Goal: Information Seeking & Learning: Learn about a topic

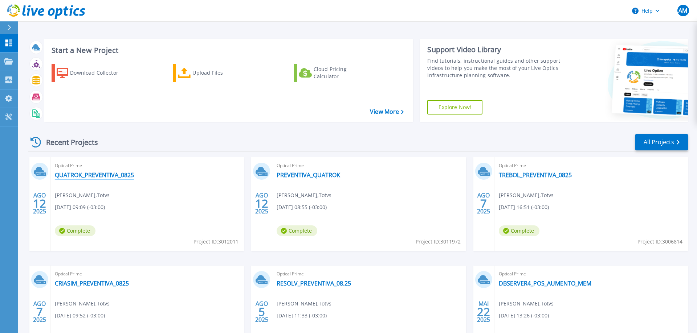
click at [128, 178] on link "QUATROK_PREVENTIVA_0825" at bounding box center [94, 175] width 79 height 7
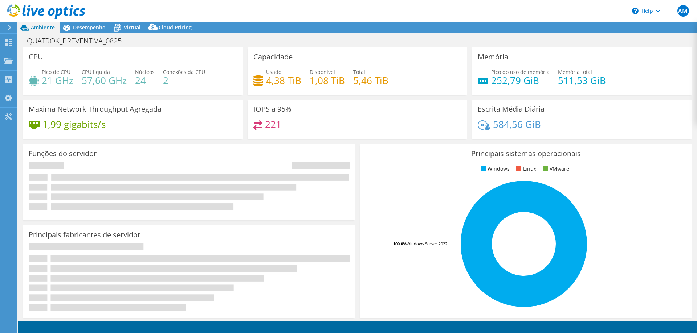
select select "USD"
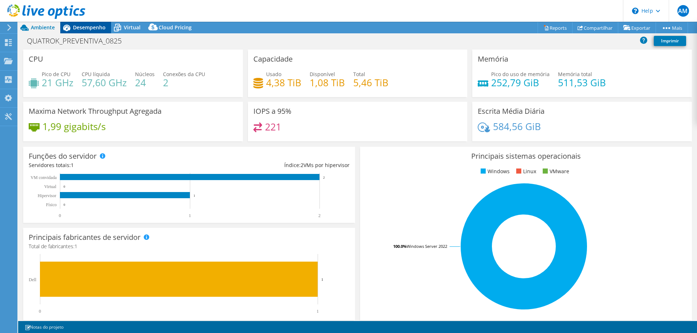
click at [89, 26] on span "Desempenho" at bounding box center [89, 27] width 33 height 7
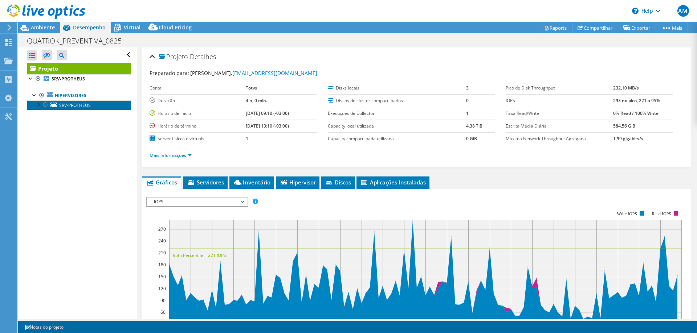
click at [79, 104] on span "SRV-PROTHEUS" at bounding box center [75, 105] width 32 height 6
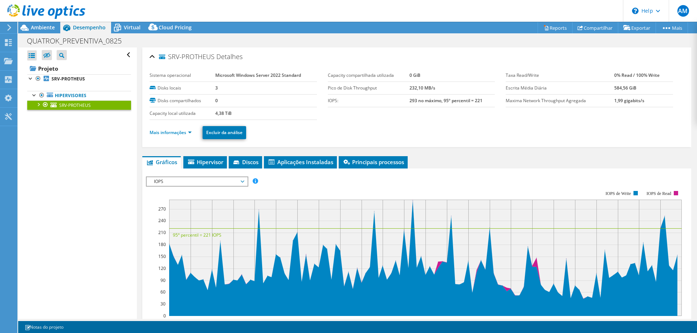
click at [244, 182] on span "IOPS" at bounding box center [197, 181] width 100 height 9
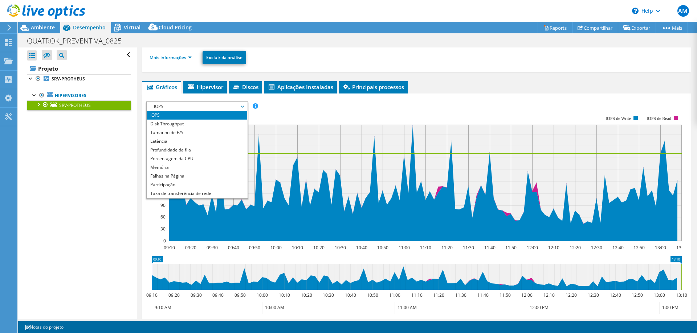
scroll to position [74, 0]
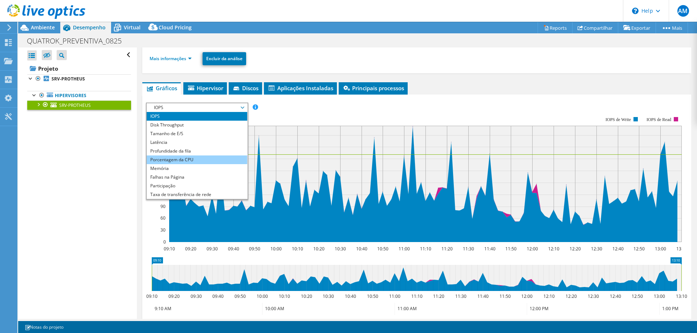
click at [190, 157] on li "Porcentagem da CPU" at bounding box center [197, 160] width 100 height 9
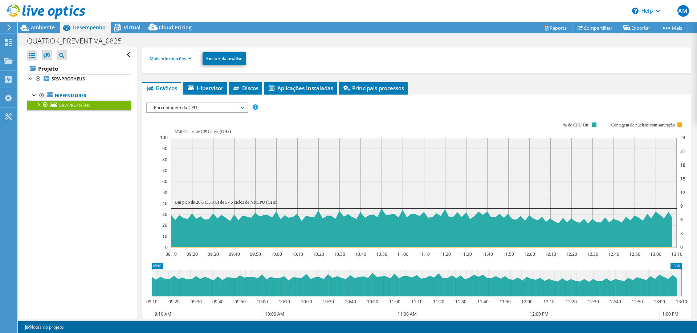
click at [214, 106] on span "Porcentagem da CPU" at bounding box center [196, 107] width 93 height 9
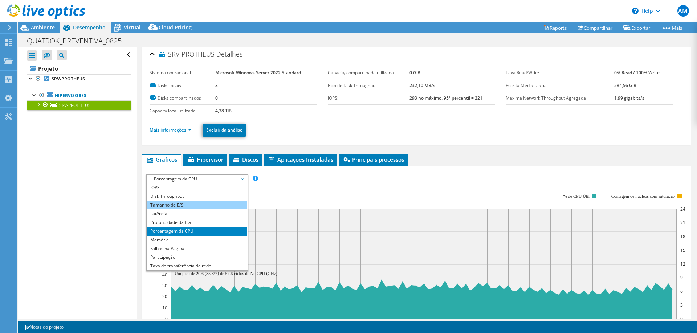
scroll to position [0, 0]
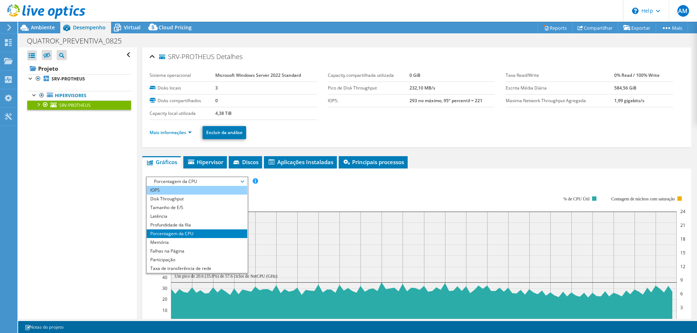
click at [175, 193] on li "IOPS" at bounding box center [197, 190] width 100 height 9
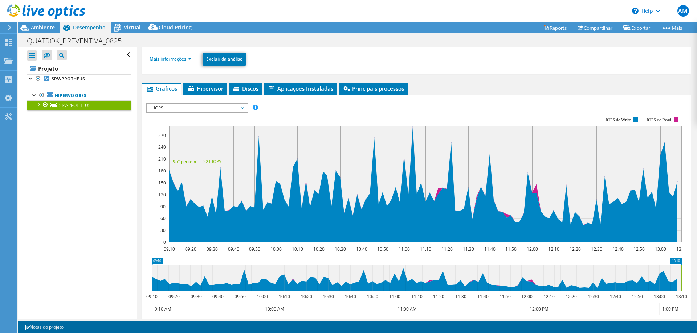
scroll to position [111, 0]
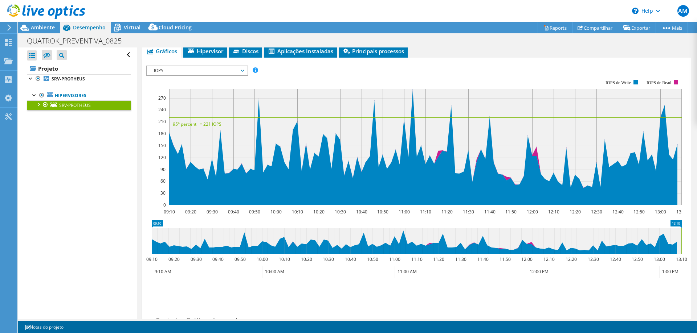
click at [203, 69] on span "IOPS" at bounding box center [196, 70] width 93 height 9
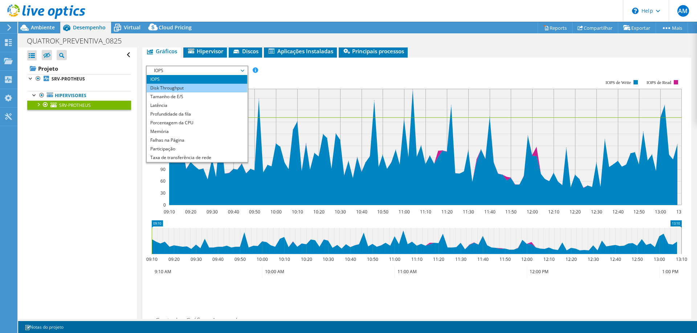
click at [176, 85] on li "Disk Throughput" at bounding box center [197, 88] width 100 height 9
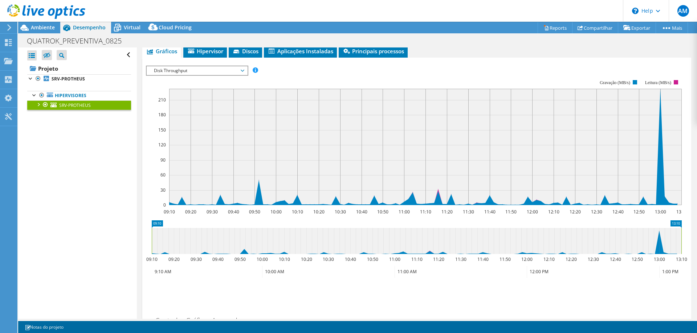
click at [194, 71] on span "Disk Throughput" at bounding box center [196, 70] width 93 height 9
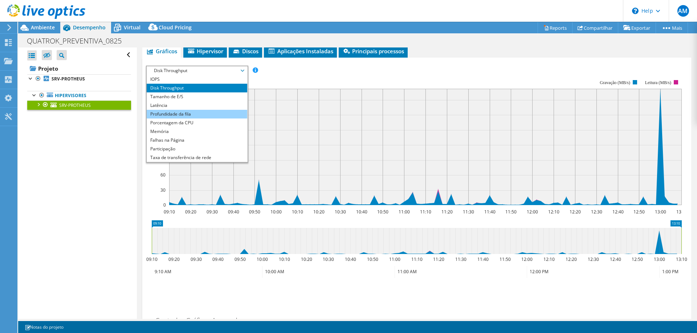
click at [186, 116] on li "Profundidade da fila" at bounding box center [197, 114] width 100 height 9
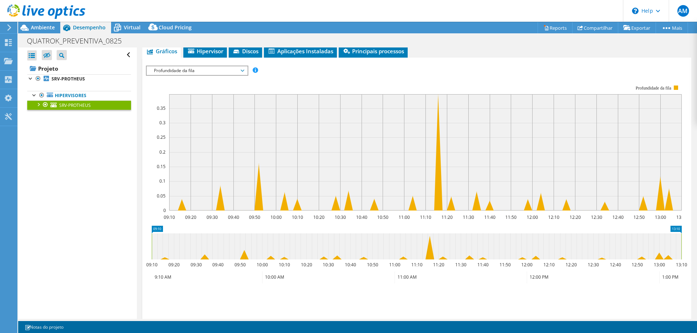
click at [209, 69] on span "Profundidade da fila" at bounding box center [196, 70] width 93 height 9
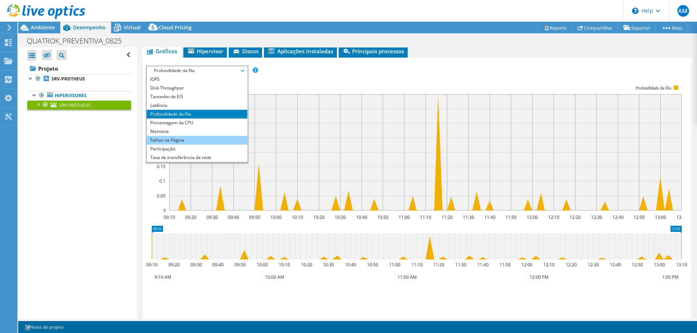
click at [183, 140] on li "Falhas na Página" at bounding box center [197, 140] width 100 height 9
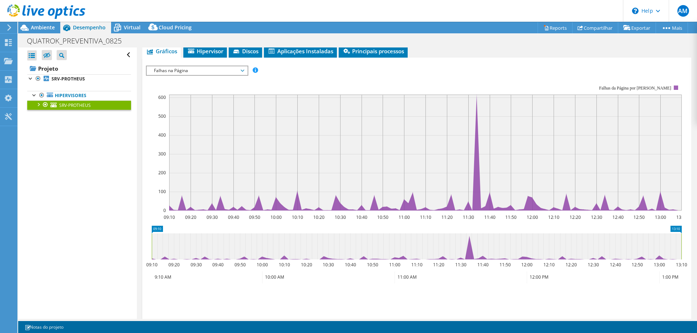
click at [218, 69] on span "Falhas na Página" at bounding box center [196, 70] width 93 height 9
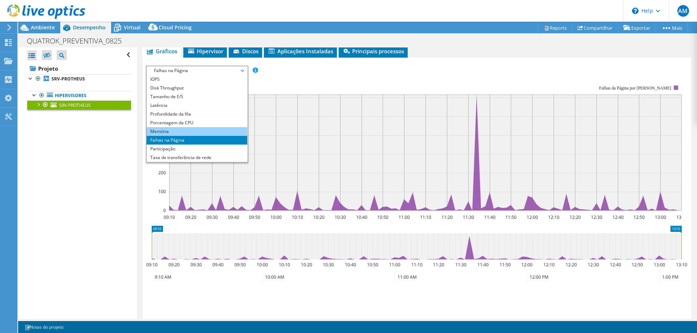
click at [178, 132] on li "Memória" at bounding box center [197, 131] width 100 height 9
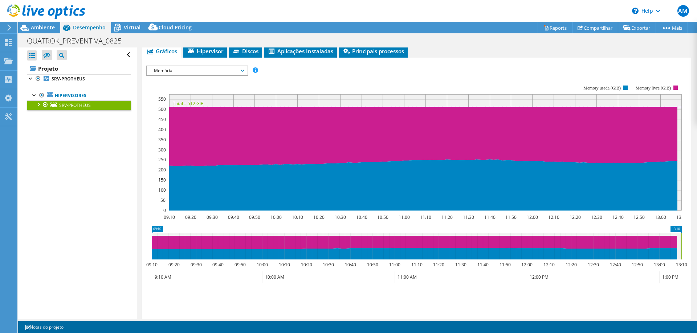
click at [212, 66] on span "Memória" at bounding box center [196, 70] width 93 height 9
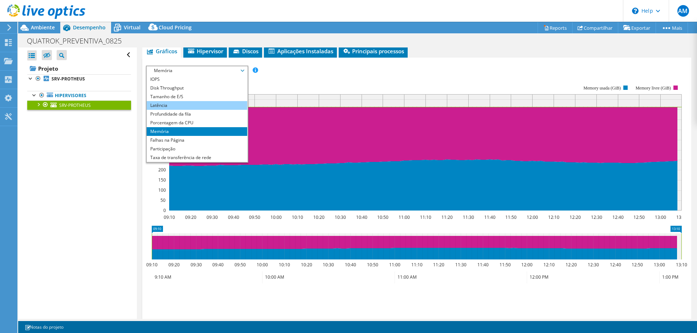
click at [173, 107] on li "Latência" at bounding box center [197, 105] width 100 height 9
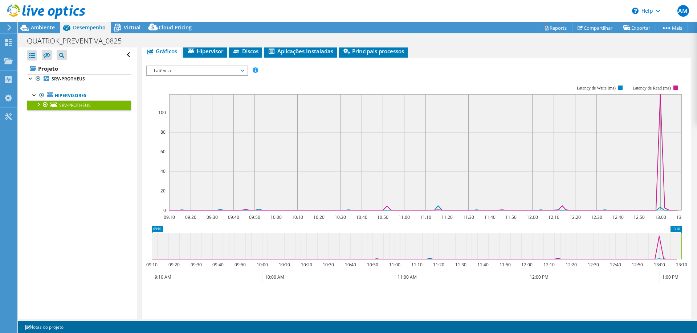
click at [227, 71] on span "Latência" at bounding box center [196, 70] width 93 height 9
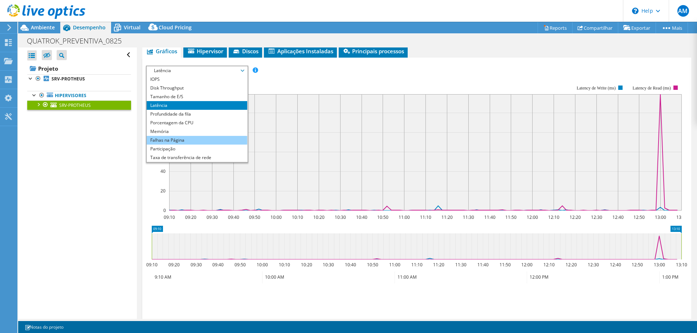
scroll to position [26, 0]
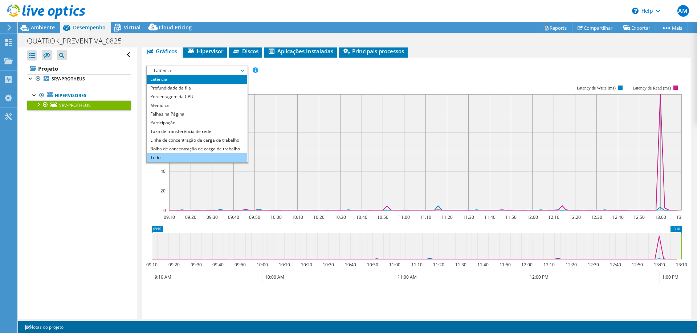
click at [164, 156] on li "Todos" at bounding box center [197, 157] width 100 height 9
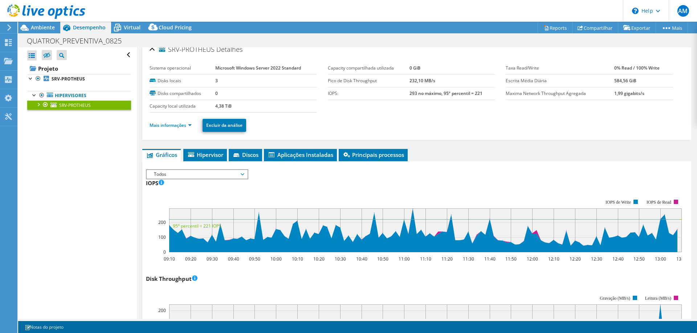
scroll to position [0, 0]
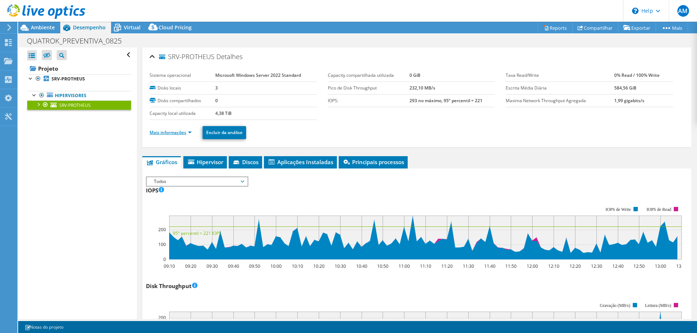
click at [189, 131] on link "Mais informações" at bounding box center [170, 133] width 42 height 6
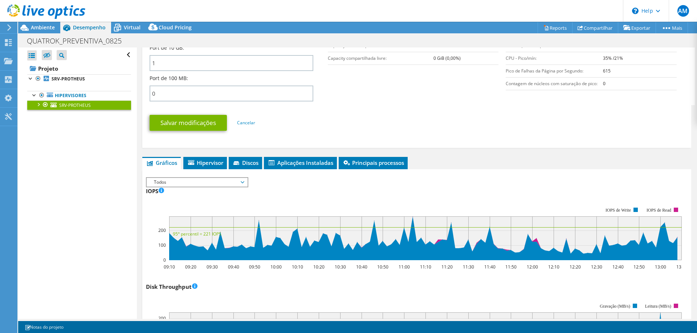
scroll to position [370, 0]
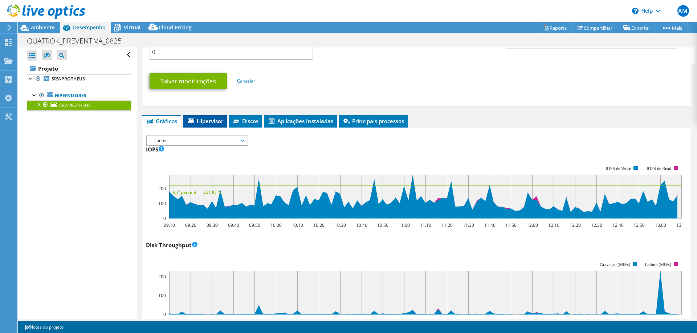
click at [214, 119] on span "Hipervisor" at bounding box center [205, 121] width 36 height 7
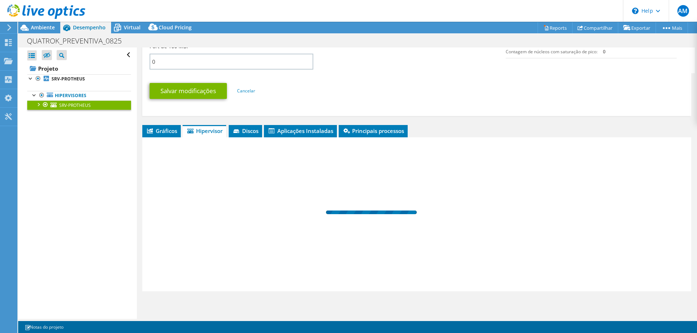
scroll to position [360, 0]
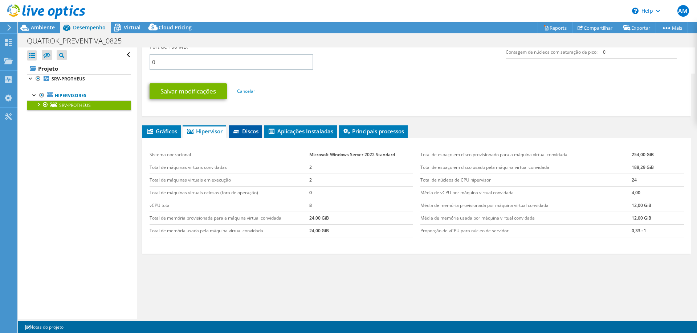
click at [254, 129] on span "Discos" at bounding box center [245, 131] width 26 height 7
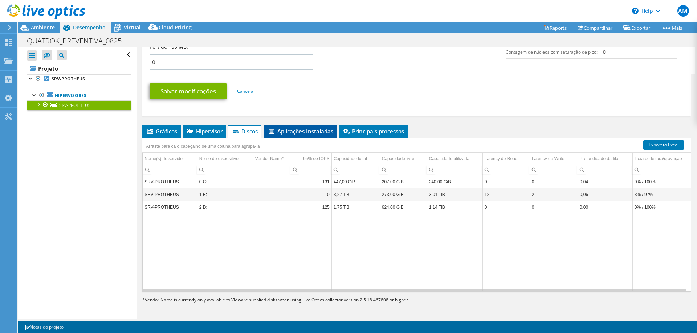
click at [300, 127] on li "Aplicações Instaladas" at bounding box center [300, 132] width 73 height 12
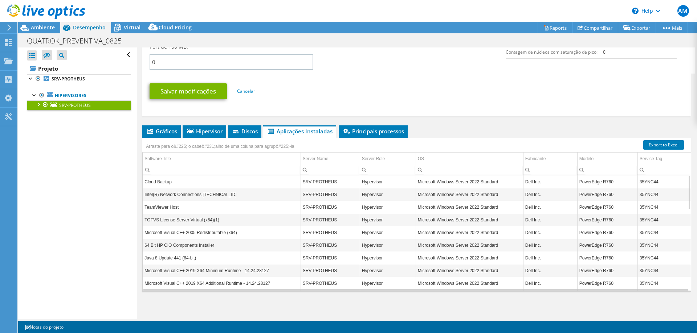
click at [347, 122] on div "SRV-PROTHEUS Detalhes Sistema operacional Microsoft Windows Server 2022 Standar…" at bounding box center [416, 4] width 559 height 632
click at [382, 126] on li "Principais processos" at bounding box center [372, 132] width 69 height 12
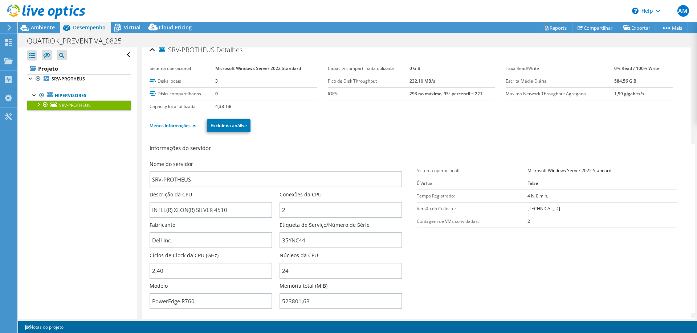
scroll to position [0, 0]
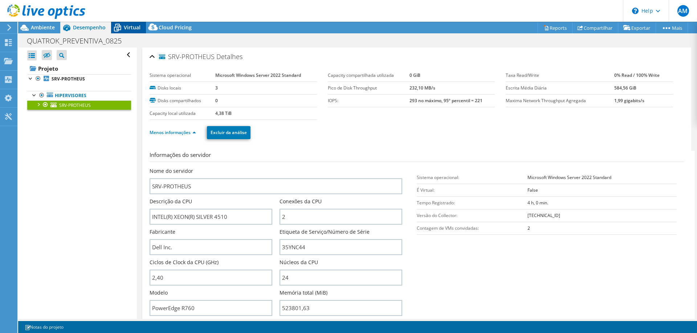
click at [123, 26] on icon at bounding box center [117, 27] width 13 height 13
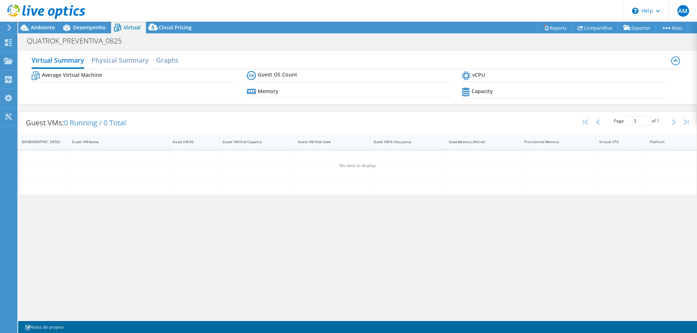
scroll to position [26, 0]
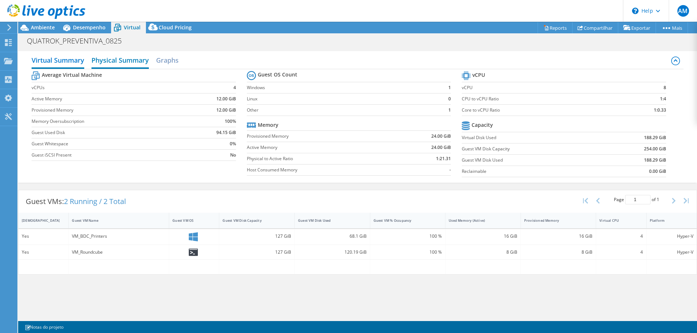
click at [122, 56] on h2 "Physical Summary" at bounding box center [119, 61] width 57 height 16
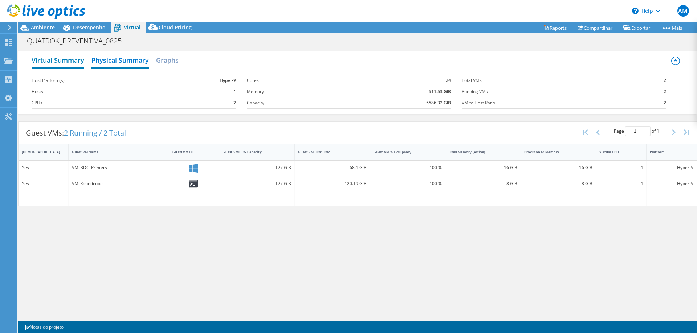
click at [74, 57] on h2 "Virtual Summary" at bounding box center [58, 61] width 53 height 16
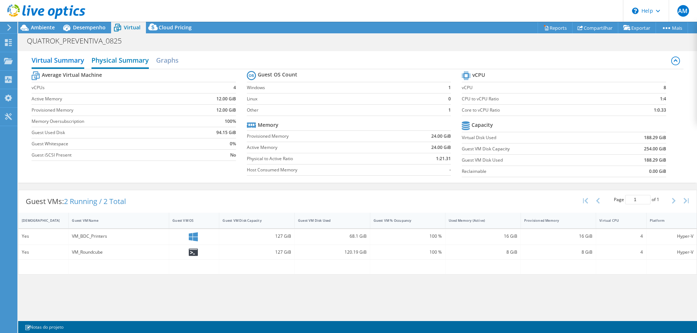
click at [118, 59] on h2 "Physical Summary" at bounding box center [119, 61] width 57 height 16
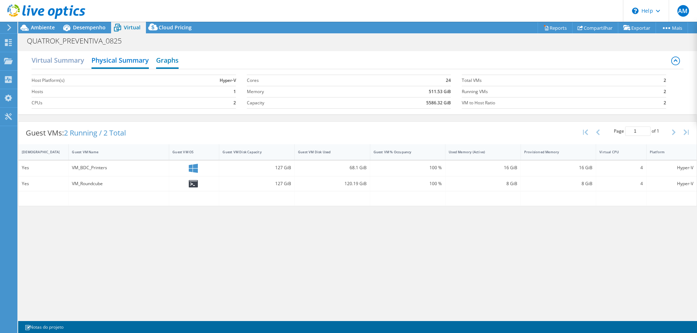
click at [165, 58] on h2 "Graphs" at bounding box center [167, 61] width 22 height 16
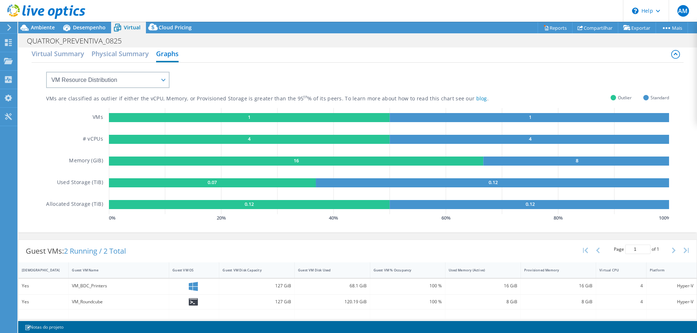
scroll to position [0, 0]
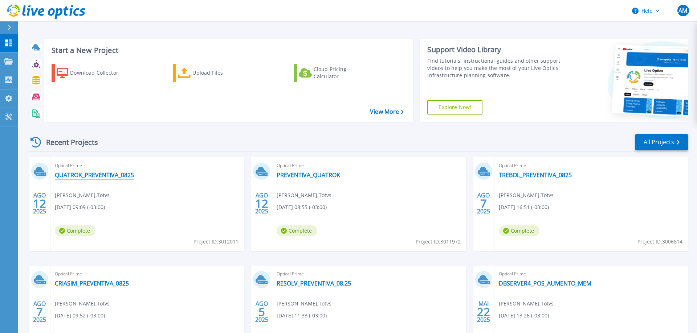
click at [103, 177] on link "QUATROK_PREVENTIVA_0825" at bounding box center [94, 175] width 79 height 7
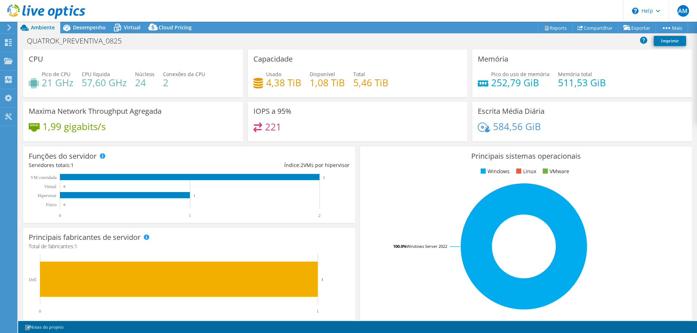
select select "USD"
click at [84, 26] on span "Desempenho" at bounding box center [89, 27] width 33 height 7
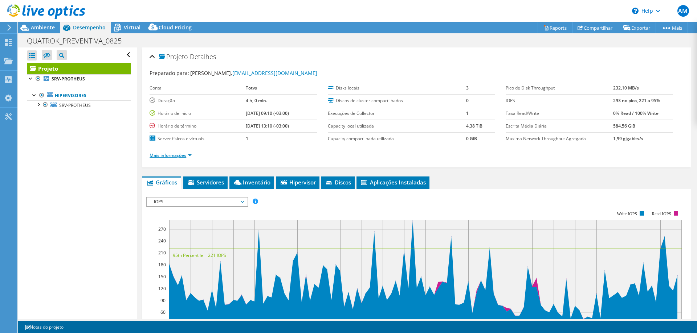
click at [178, 153] on link "Mais informações" at bounding box center [170, 155] width 42 height 6
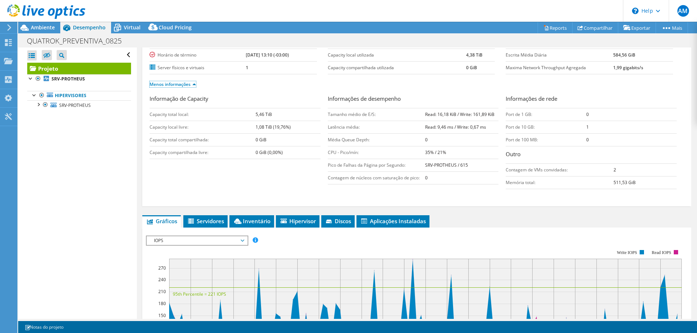
scroll to position [111, 0]
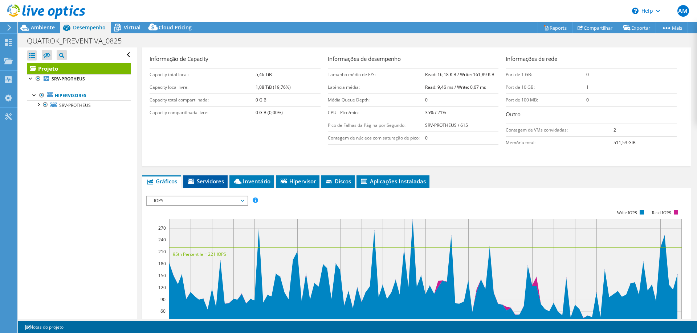
click at [212, 178] on span "Servidores" at bounding box center [205, 181] width 37 height 7
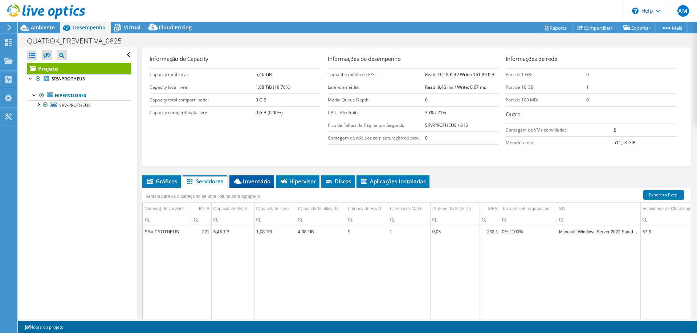
click at [256, 181] on span "Inventário" at bounding box center [251, 181] width 37 height 7
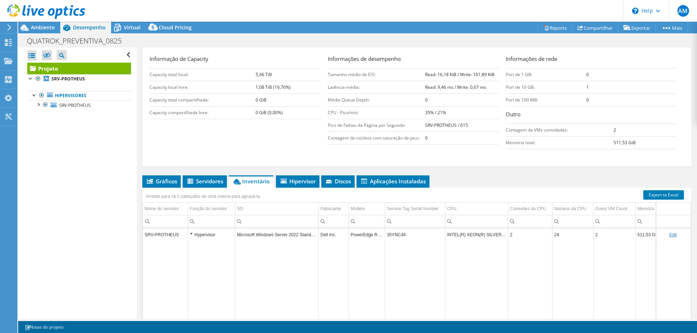
click at [190, 233] on div "Hypervisor" at bounding box center [211, 235] width 43 height 9
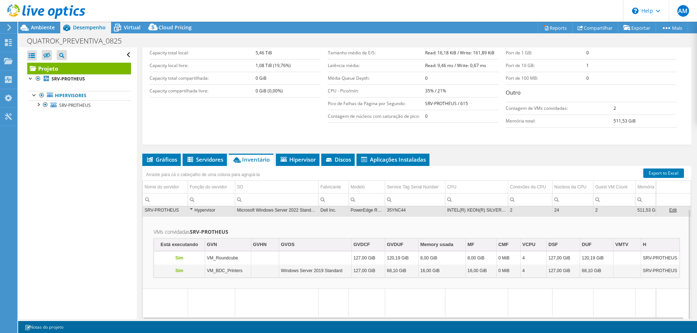
scroll to position [161, 0]
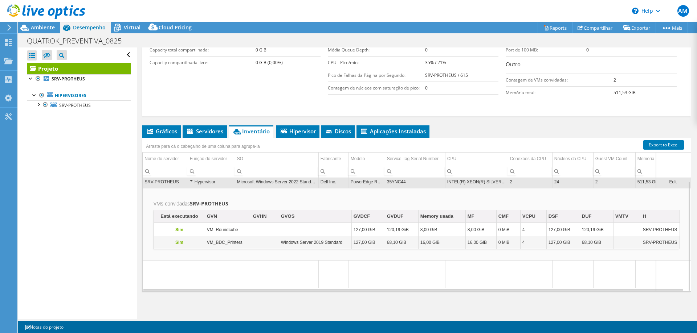
click at [388, 181] on td "35YNC44" at bounding box center [415, 182] width 60 height 13
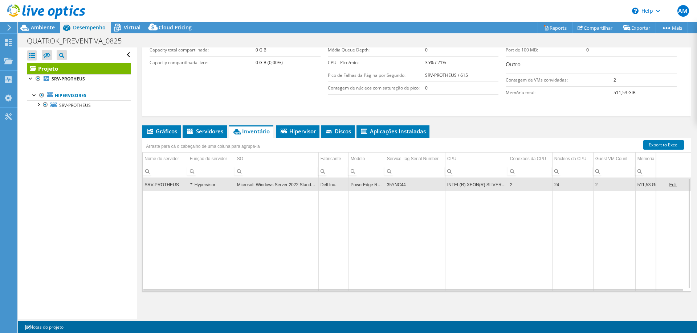
click at [397, 185] on td "35YNC44" at bounding box center [415, 184] width 60 height 13
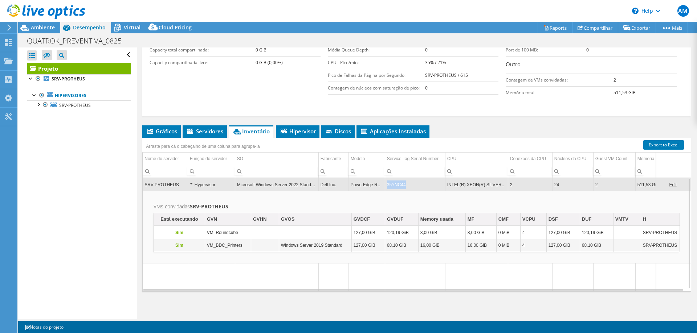
drag, startPoint x: 406, startPoint y: 184, endPoint x: 384, endPoint y: 183, distance: 22.1
click at [384, 183] on tr "SRV-PROTHEUS Hypervisor Microsoft Windows Server 2022 Standard Dell Inc. PowerE…" at bounding box center [420, 184] width 555 height 13
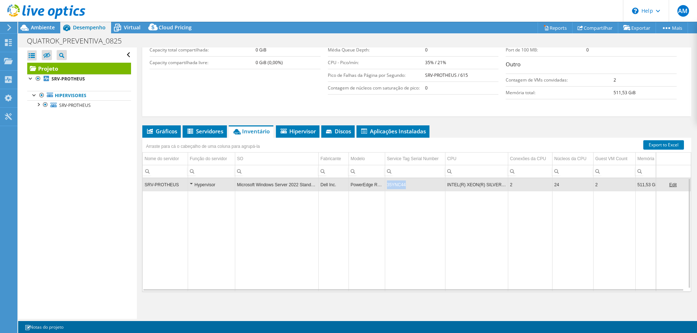
drag, startPoint x: 407, startPoint y: 185, endPoint x: 385, endPoint y: 185, distance: 22.1
click at [385, 185] on td "35YNC44" at bounding box center [415, 184] width 60 height 13
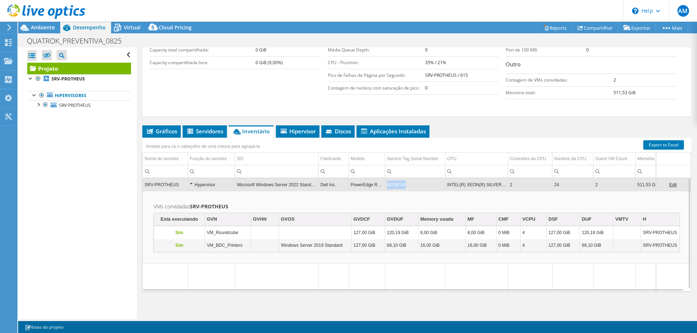
copy td "35YNC44"
drag, startPoint x: 404, startPoint y: 184, endPoint x: 386, endPoint y: 185, distance: 18.5
click at [386, 185] on td "35YNC44" at bounding box center [415, 184] width 60 height 13
